Goal: Information Seeking & Learning: Find specific fact

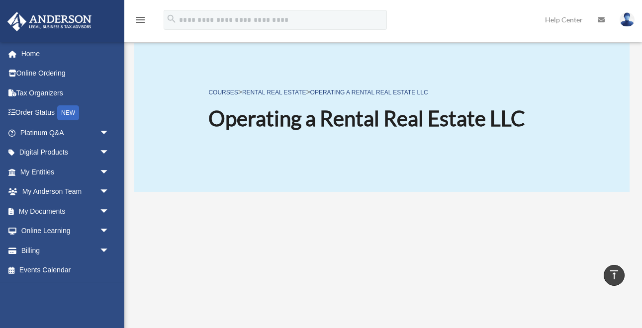
scroll to position [176, 0]
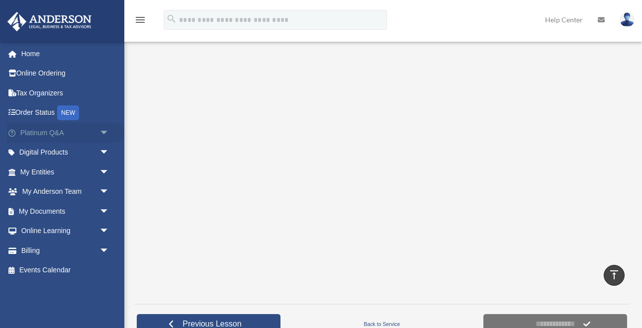
click at [45, 133] on link "Platinum Q&A arrow_drop_down" at bounding box center [65, 133] width 117 height 20
click at [107, 133] on span "arrow_drop_down" at bounding box center [109, 133] width 20 height 20
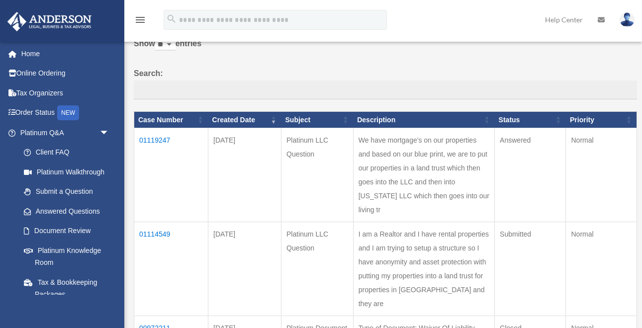
scroll to position [52, 0]
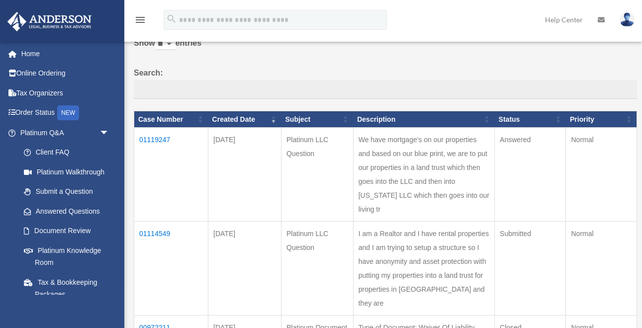
click at [156, 141] on td "01119247" at bounding box center [171, 175] width 74 height 94
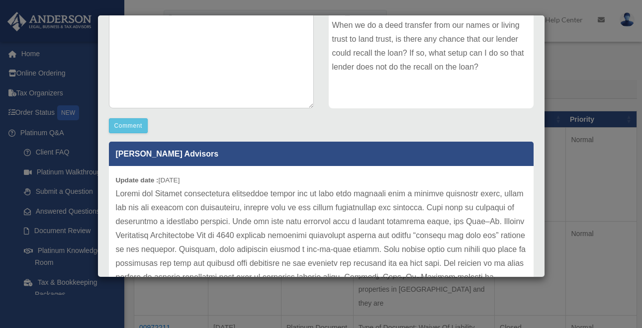
scroll to position [0, 0]
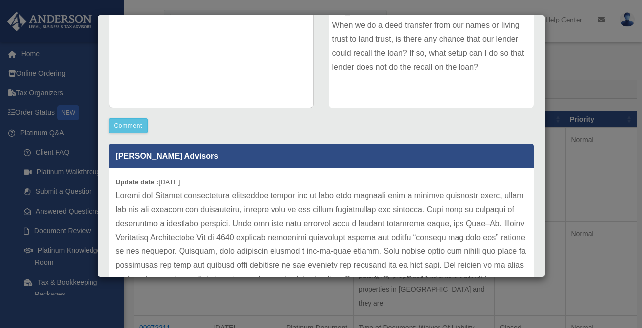
click at [118, 195] on p at bounding box center [321, 300] width 411 height 223
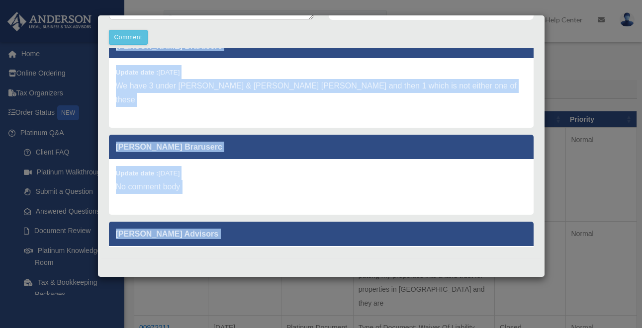
scroll to position [386, 0]
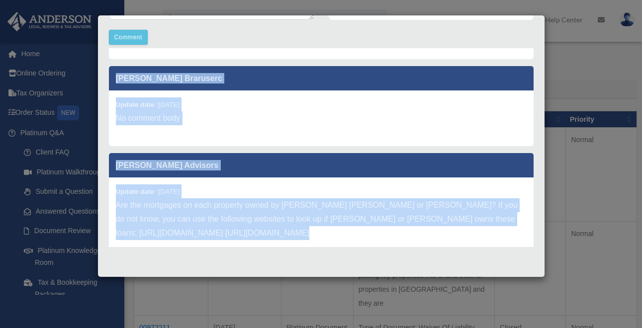
drag, startPoint x: 117, startPoint y: 195, endPoint x: 408, endPoint y: 261, distance: 298.3
click at [408, 261] on div "Case Detail × Platinum LLC Question Case Number 01119247 Created Date [DATE] St…" at bounding box center [320, 146] width 447 height 262
copy div "Loremi dol Sitamet consectetura elitseddoe tempor inc ut labo etdo magnaali eni…"
